Goal: Find specific page/section: Find specific page/section

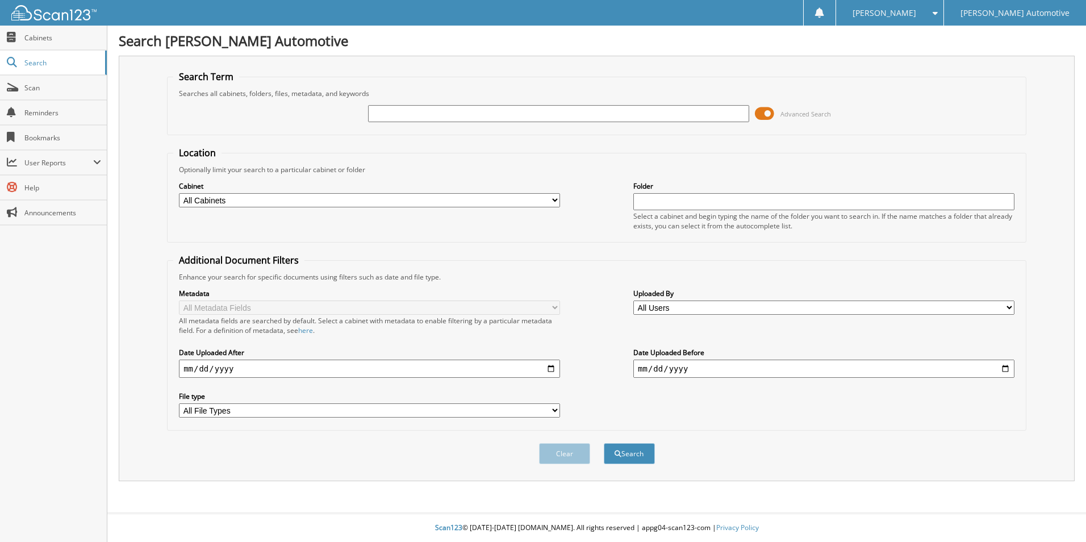
click at [428, 116] on input "text" at bounding box center [558, 113] width 381 height 17
type input "25779"
click at [604, 443] on button "Search" at bounding box center [629, 453] width 51 height 21
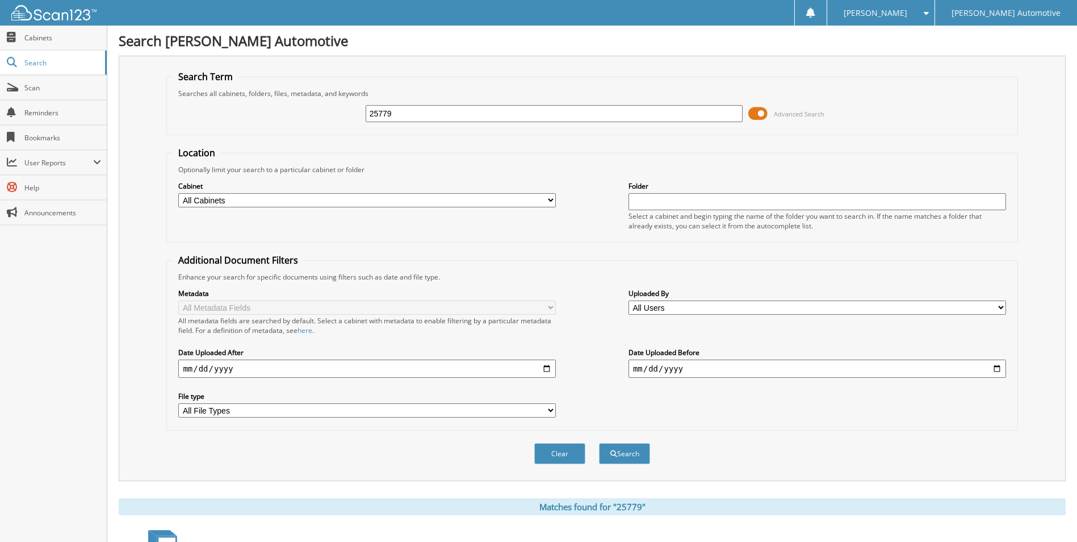
click at [757, 109] on span at bounding box center [758, 113] width 19 height 17
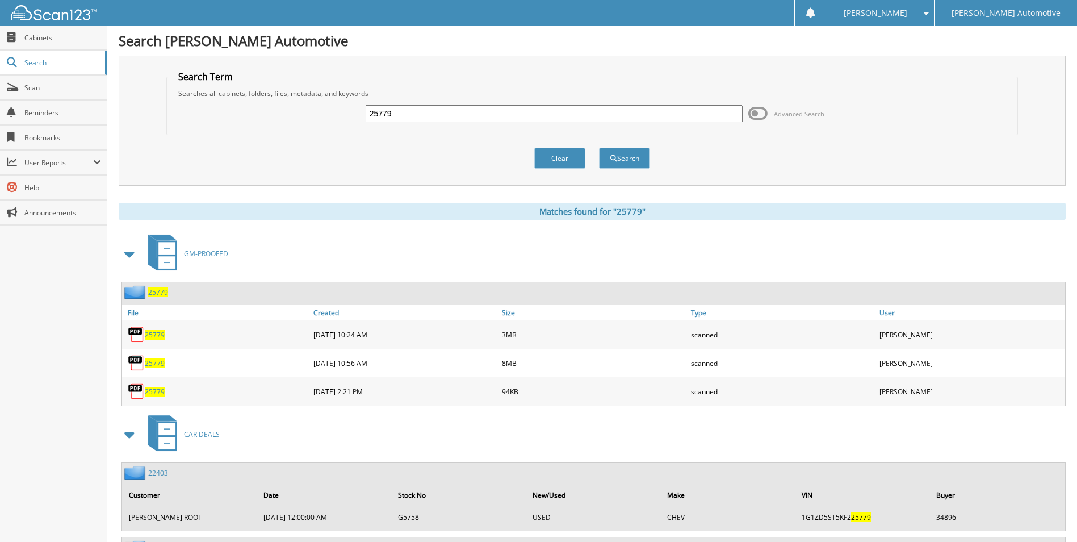
click at [153, 362] on span "25779" at bounding box center [155, 363] width 20 height 10
